Goal: Task Accomplishment & Management: Use online tool/utility

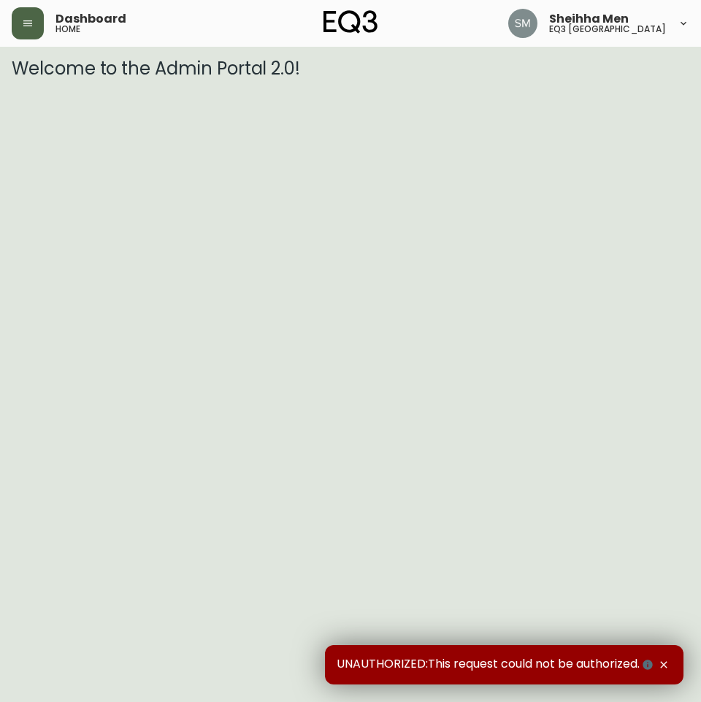
click at [30, 16] on button "button" at bounding box center [28, 23] width 32 height 32
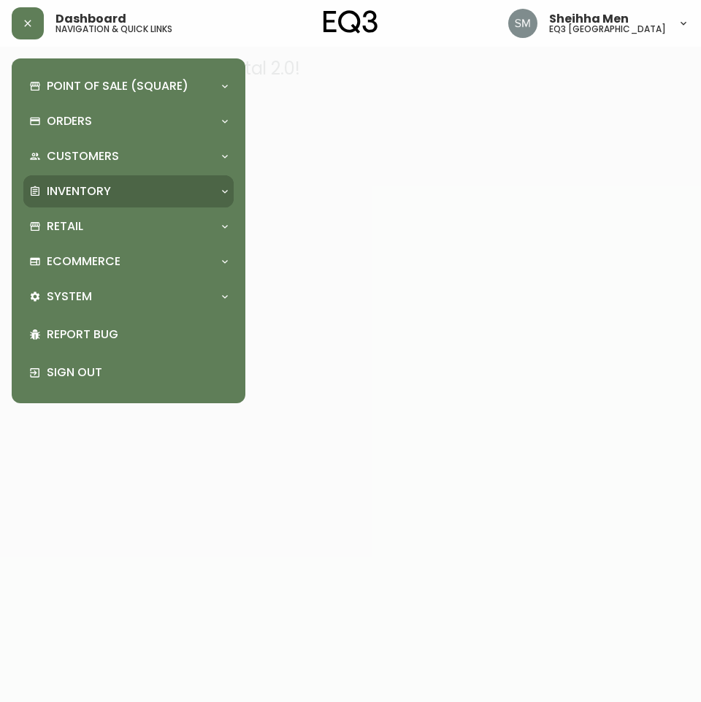
click at [191, 192] on div "Inventory" at bounding box center [121, 191] width 184 height 16
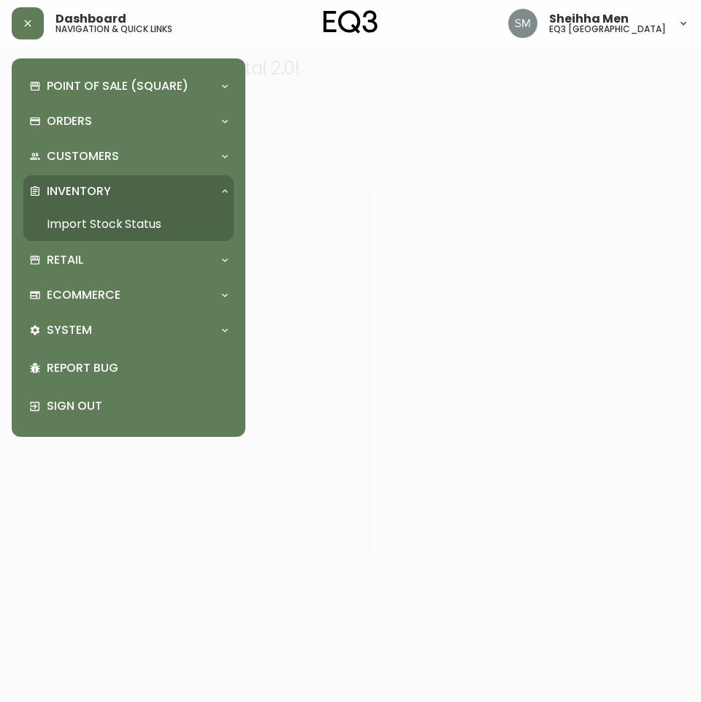
click at [208, 229] on link "Import Stock Status" at bounding box center [128, 224] width 210 height 34
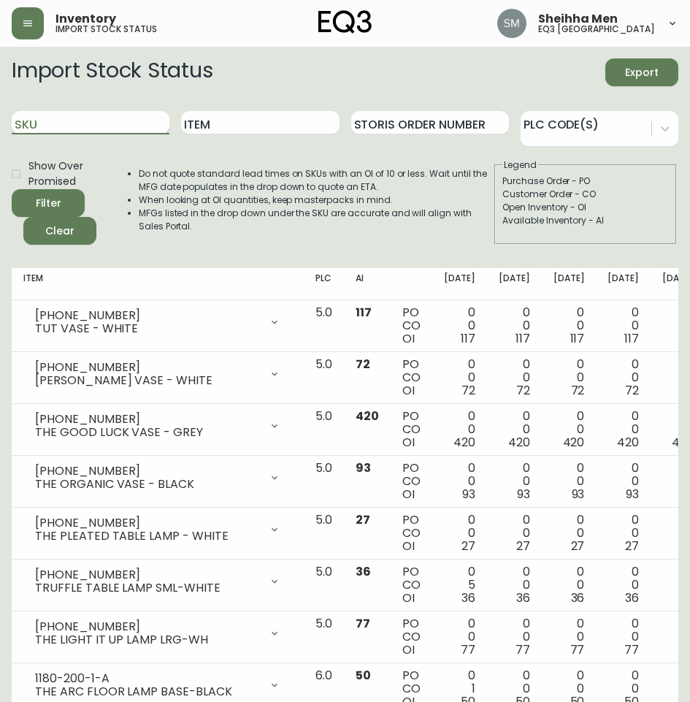
click at [62, 112] on input "SKU" at bounding box center [91, 122] width 158 height 23
paste input "[PHONE_NUMBER]"
type input "[PHONE_NUMBER]"
click at [49, 193] on button "Filter" at bounding box center [48, 203] width 73 height 28
